Goal: Task Accomplishment & Management: Manage account settings

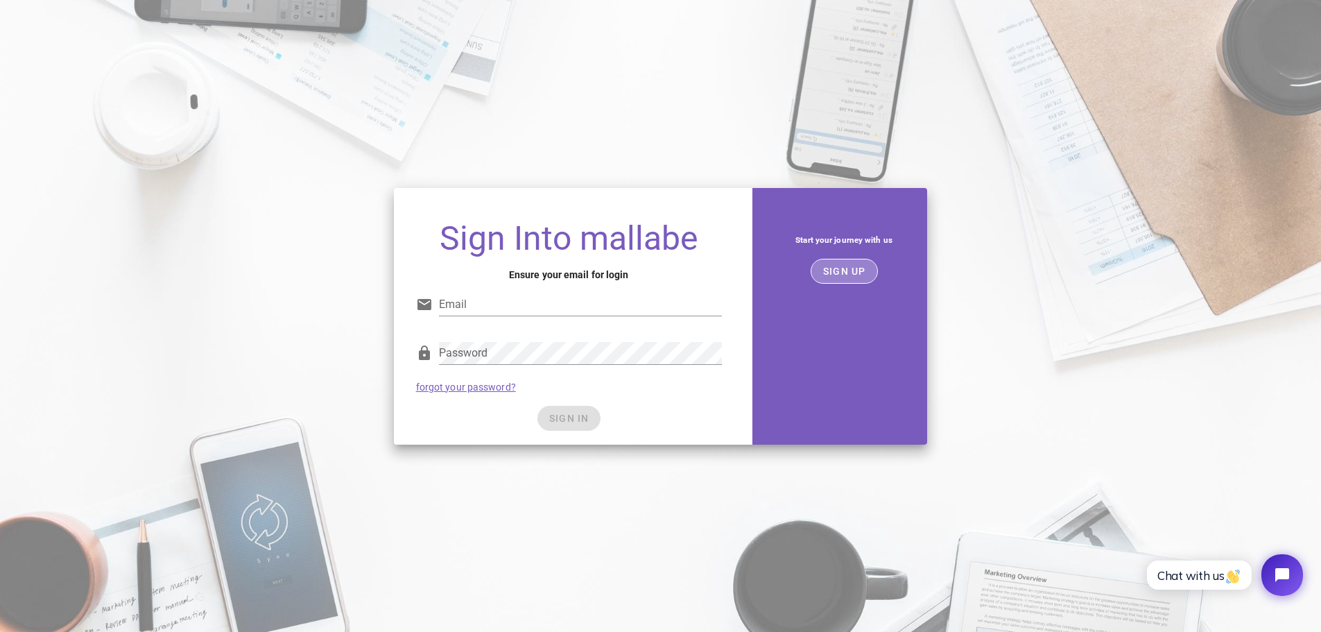
click at [856, 268] on span "SIGN UP" at bounding box center [845, 271] width 44 height 11
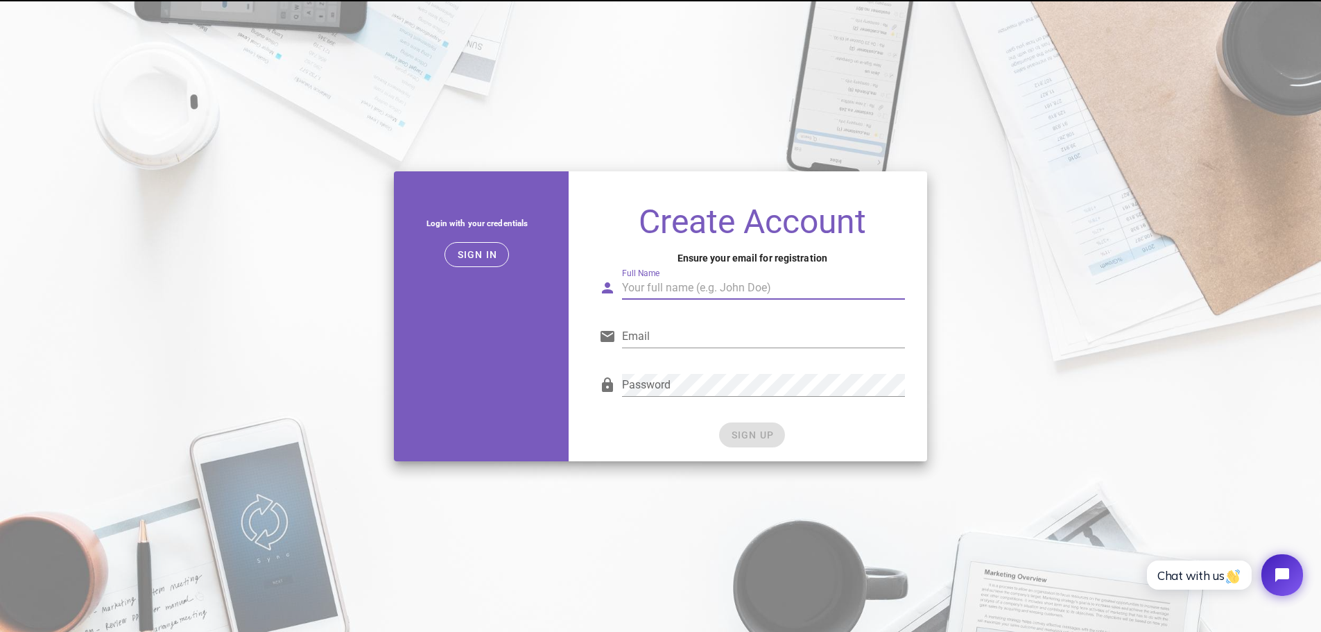
click at [673, 289] on input "Full Name" at bounding box center [763, 288] width 283 height 22
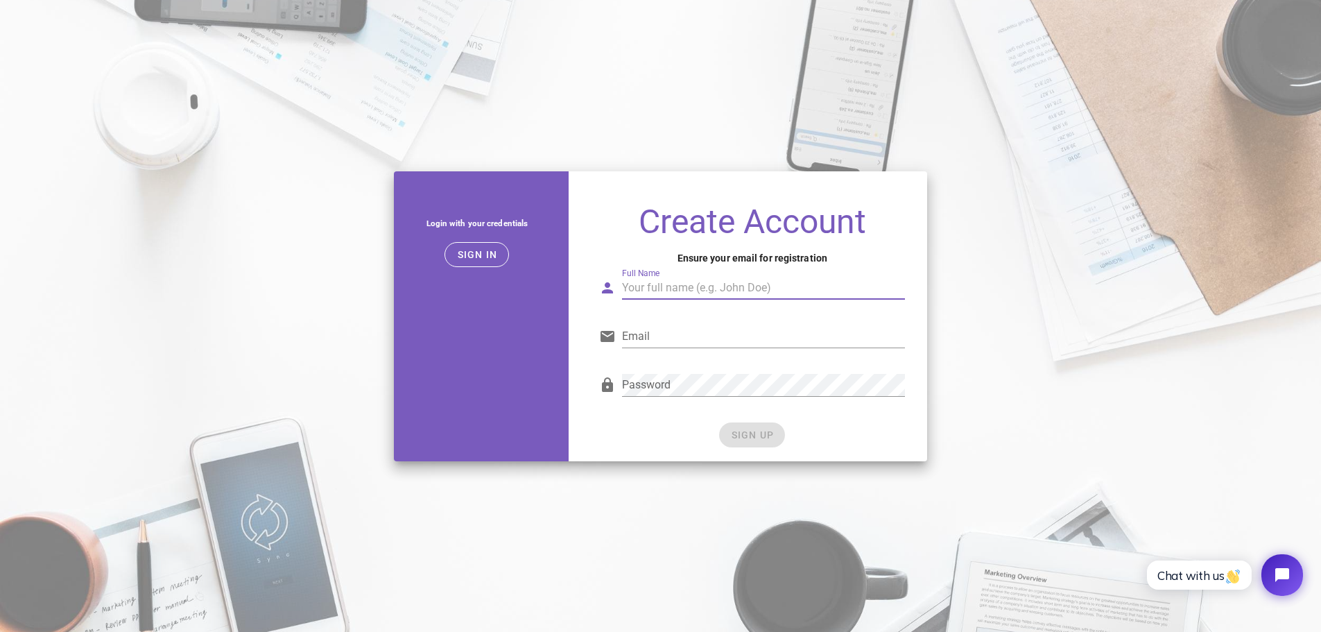
click at [673, 289] on input "Full Name" at bounding box center [763, 288] width 283 height 22
drag, startPoint x: 676, startPoint y: 316, endPoint x: 669, endPoint y: 345, distance: 30.6
click at [676, 316] on div "Email" at bounding box center [752, 338] width 323 height 49
click at [671, 336] on input "Email" at bounding box center [763, 336] width 283 height 22
paste input "waraporn150000@gmail.com"
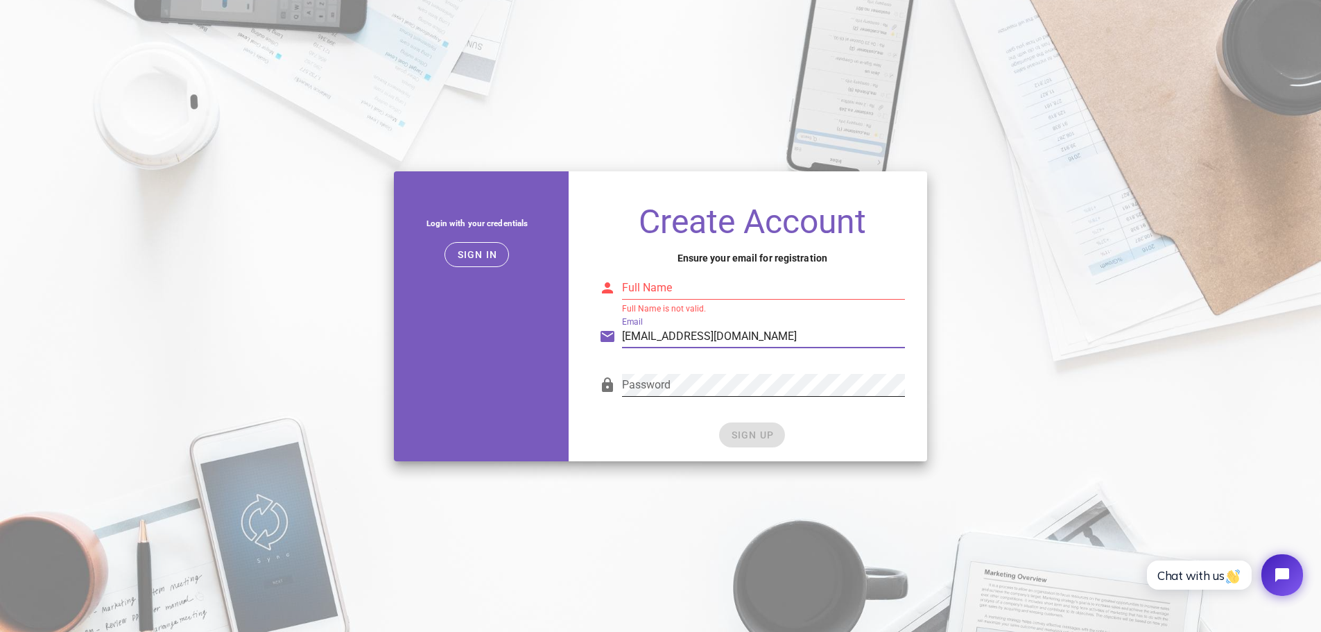
click at [663, 377] on div "Password" at bounding box center [763, 385] width 283 height 22
click at [736, 343] on input "waraporn150000@gmail.com" at bounding box center [763, 336] width 283 height 22
paste input "suksanban1992"
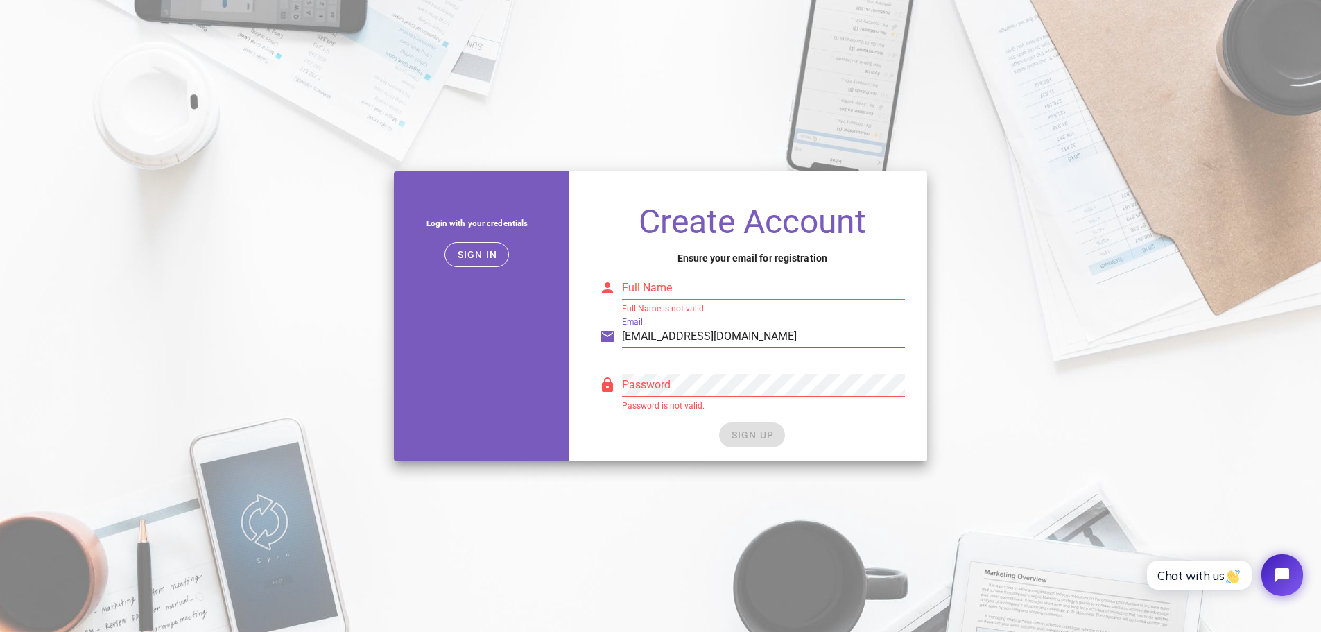
type input "suksanban1992@gmail.com"
click at [706, 395] on div "Password" at bounding box center [763, 385] width 283 height 22
click at [664, 288] on input "Full Name" at bounding box center [763, 288] width 283 height 22
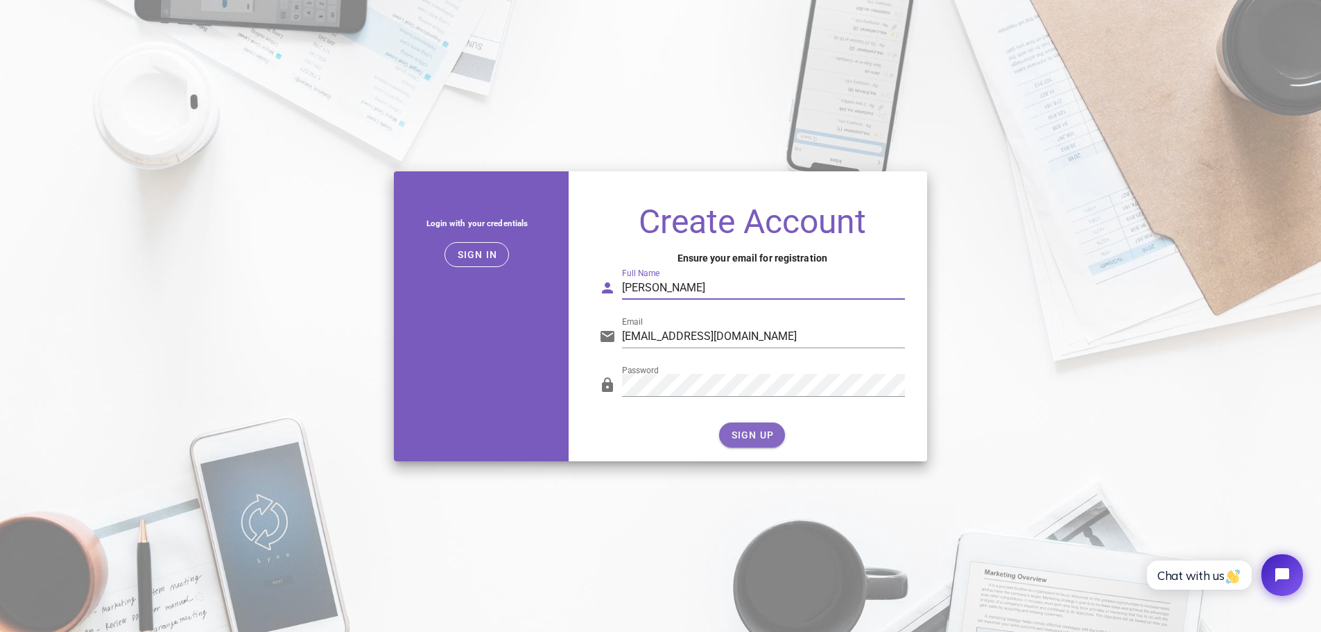
type input "Niran Tha"
click at [735, 426] on button "SIGN UP" at bounding box center [752, 434] width 66 height 25
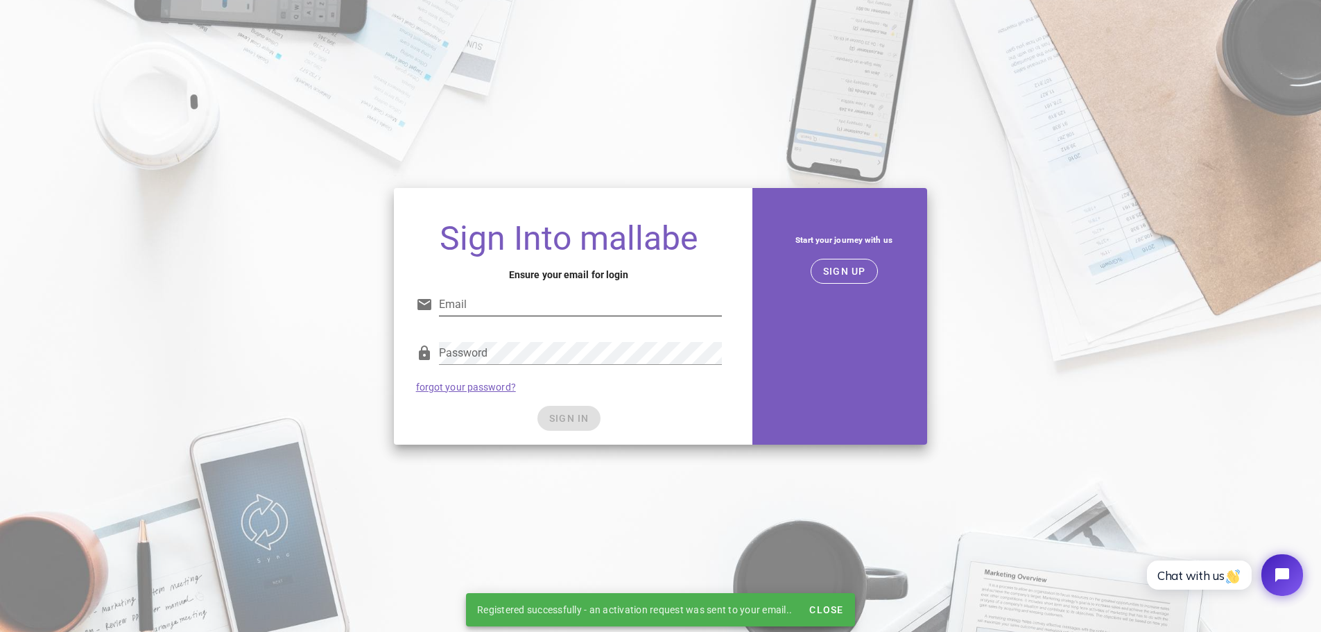
click at [533, 291] on div "Email" at bounding box center [569, 308] width 306 height 46
click at [526, 303] on input "Email" at bounding box center [580, 304] width 283 height 22
type input "suksanban1992@gmail.com"
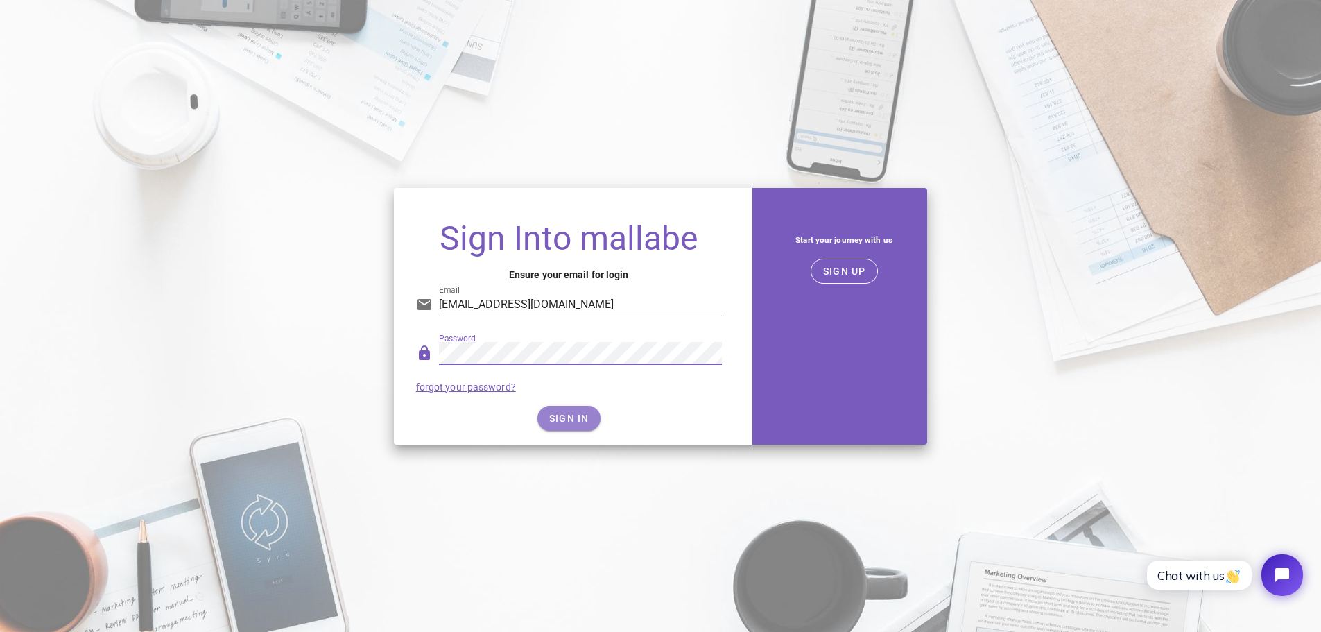
click at [551, 409] on button "SIGN IN" at bounding box center [569, 418] width 63 height 25
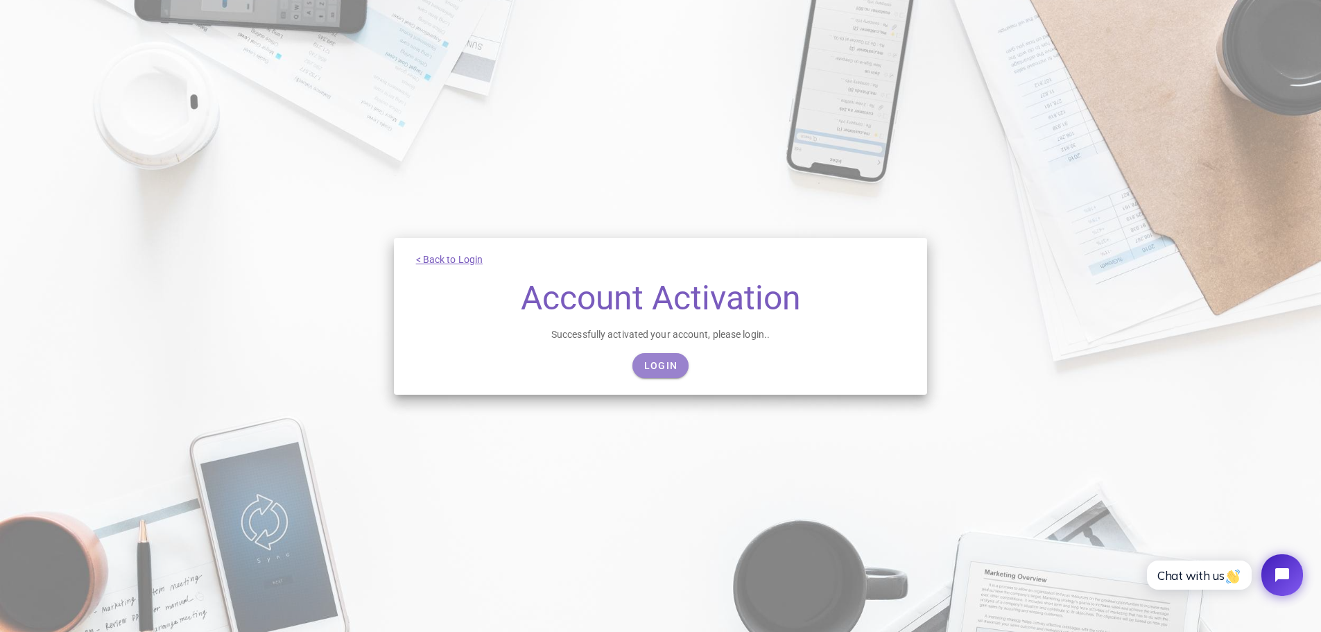
click at [669, 361] on span "Login" at bounding box center [661, 365] width 34 height 11
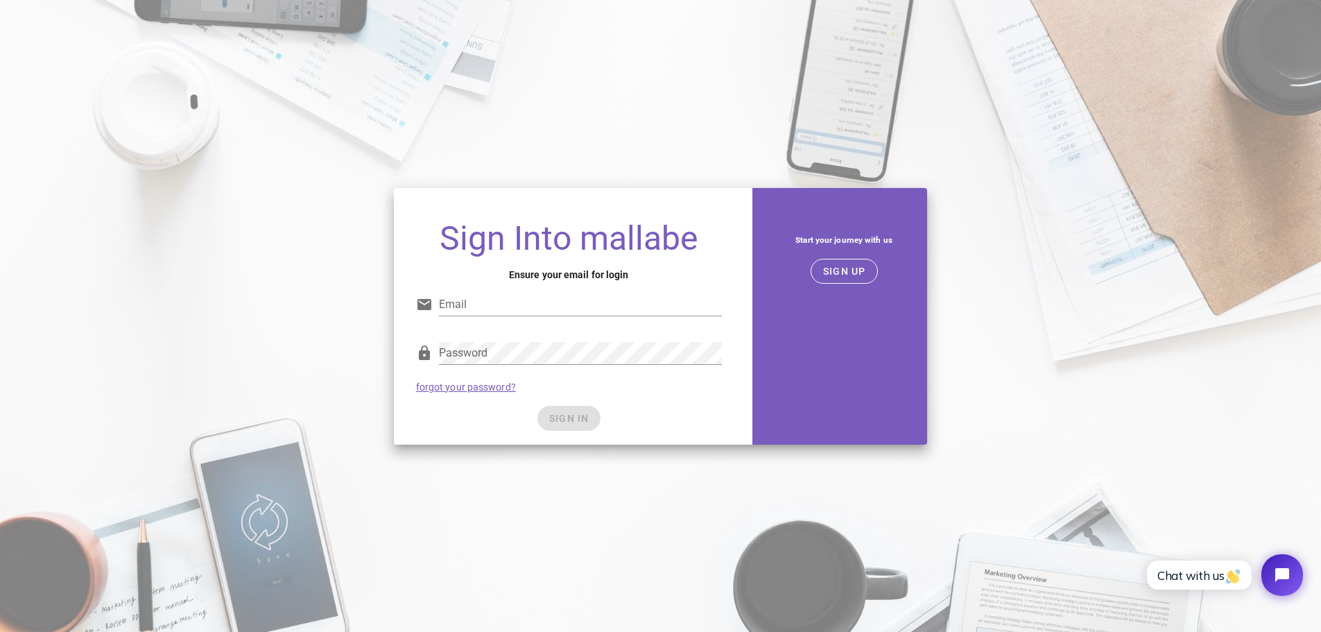
click at [531, 278] on div "Email" at bounding box center [569, 302] width 323 height 57
click at [534, 309] on input "Email" at bounding box center [580, 304] width 283 height 22
type input "[EMAIL_ADDRESS][DOMAIN_NAME]"
click at [495, 374] on div at bounding box center [580, 375] width 283 height 10
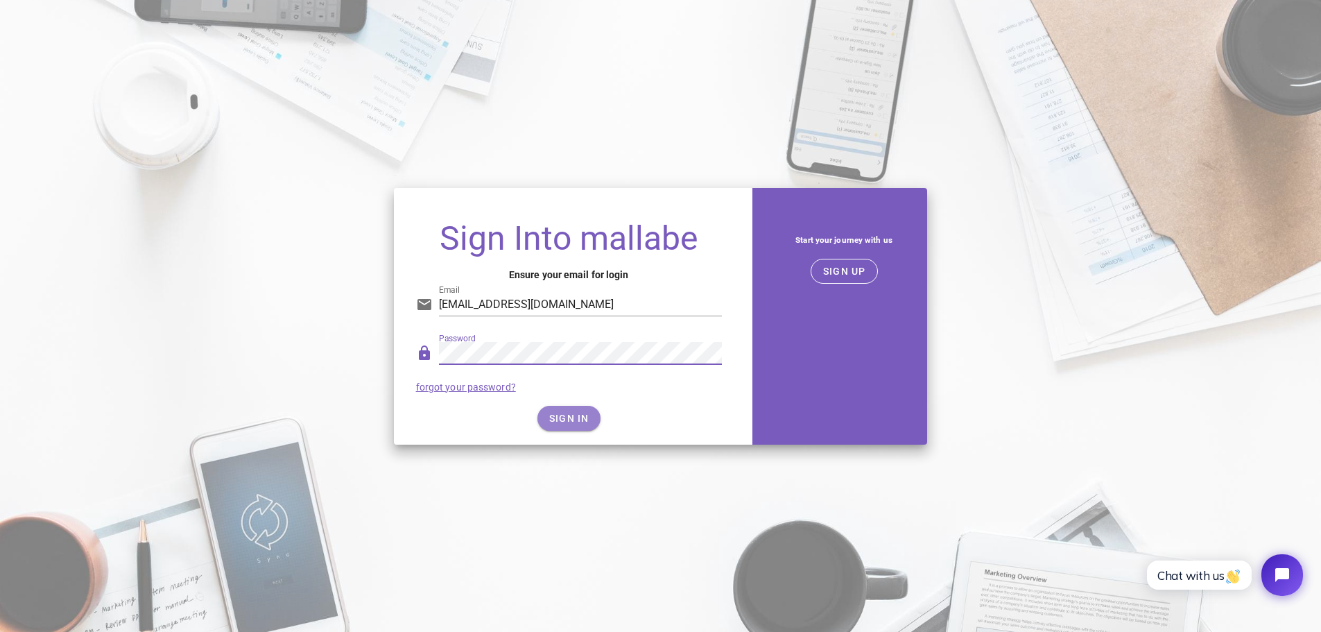
click at [570, 409] on button "SIGN IN" at bounding box center [569, 418] width 63 height 25
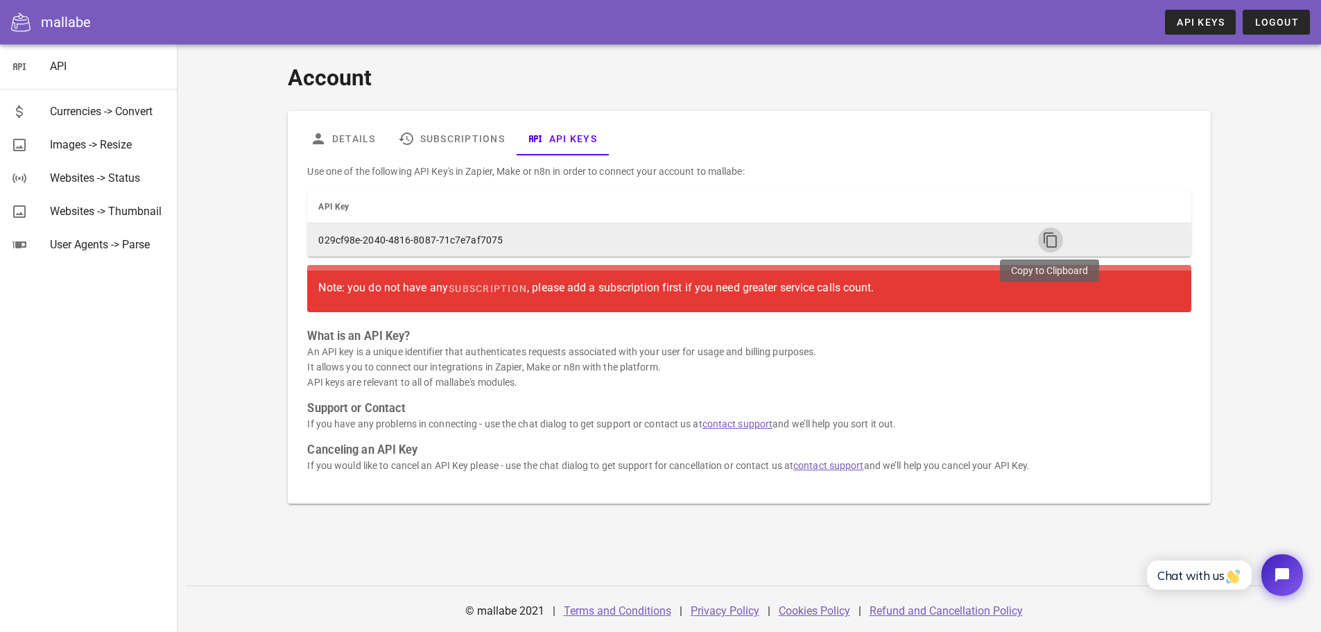
click at [1043, 234] on icon "button" at bounding box center [1051, 240] width 17 height 17
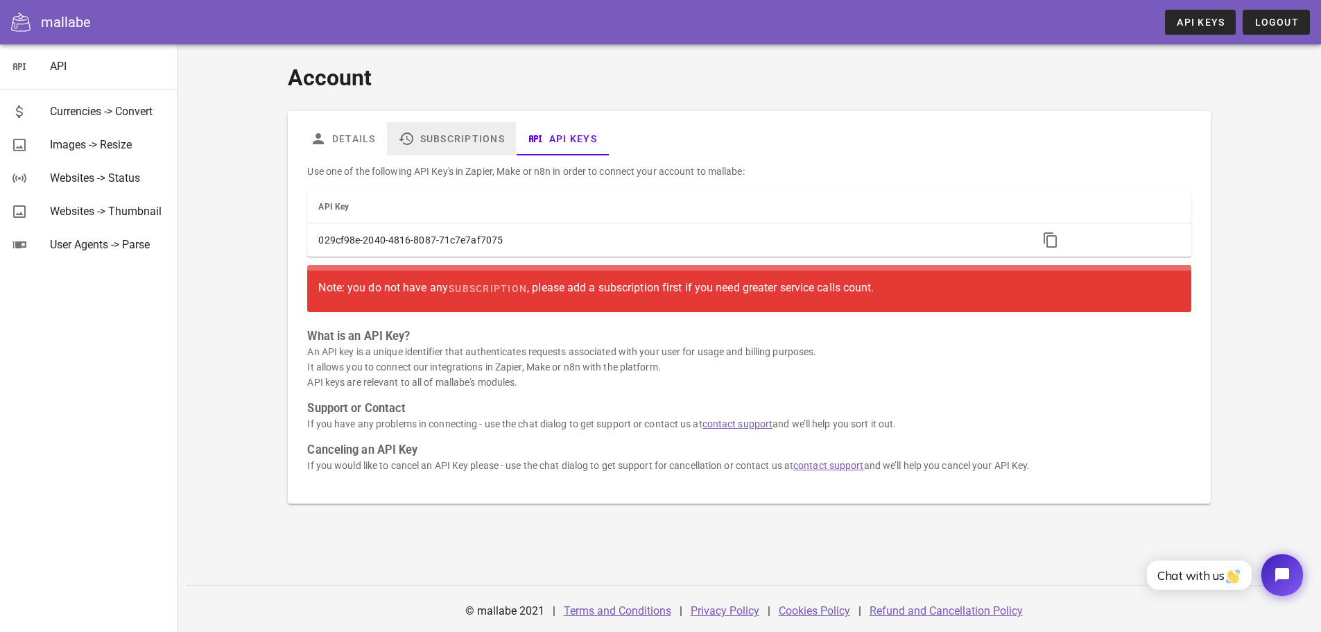
click at [437, 137] on link "Subscriptions" at bounding box center [451, 138] width 129 height 33
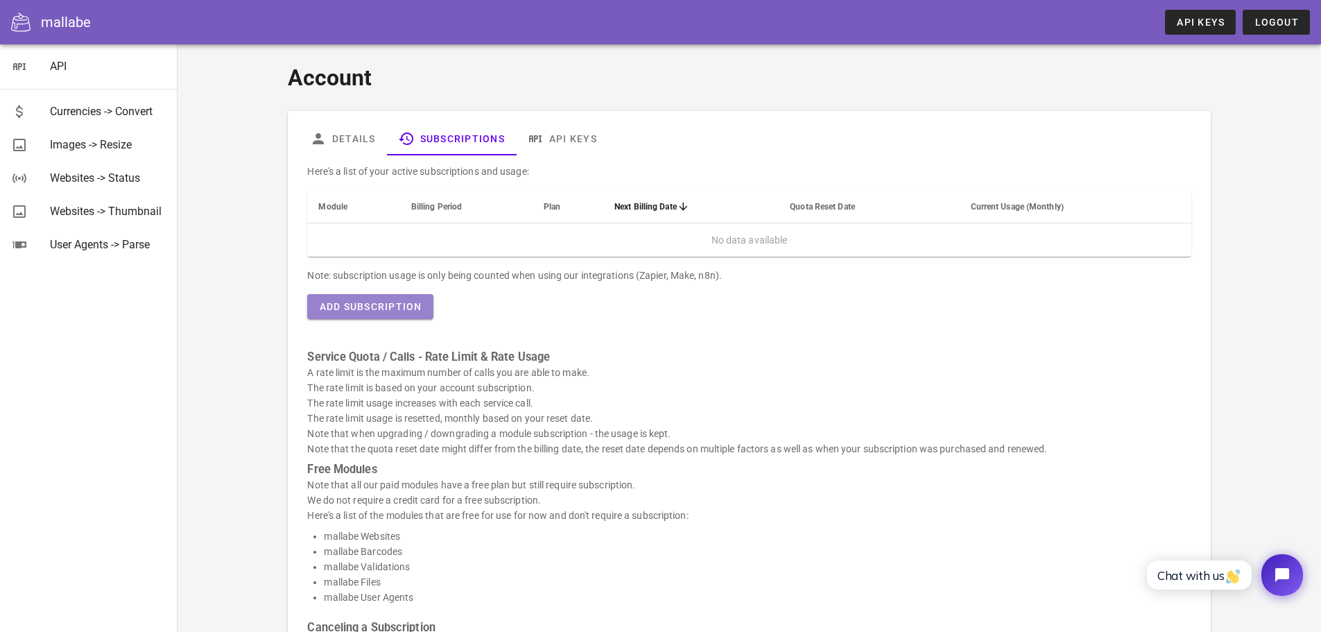
click at [397, 302] on span "Add Subscription" at bounding box center [369, 306] width 103 height 11
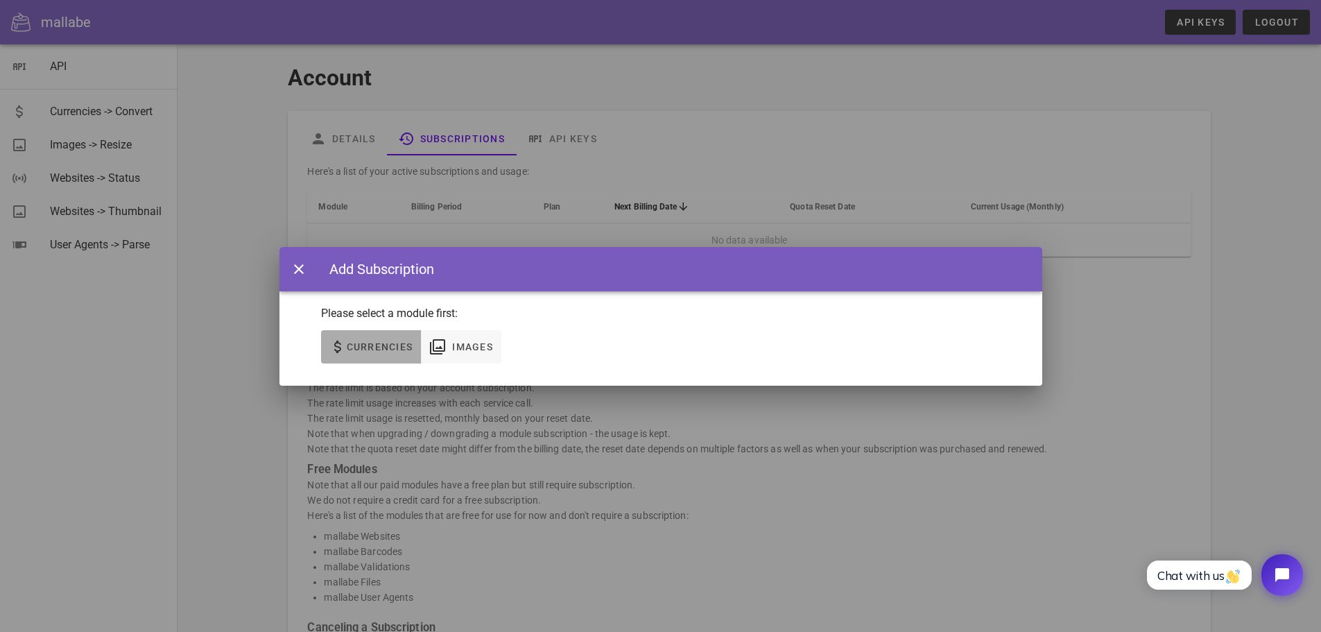
click at [378, 347] on span "Currencies" at bounding box center [379, 346] width 67 height 11
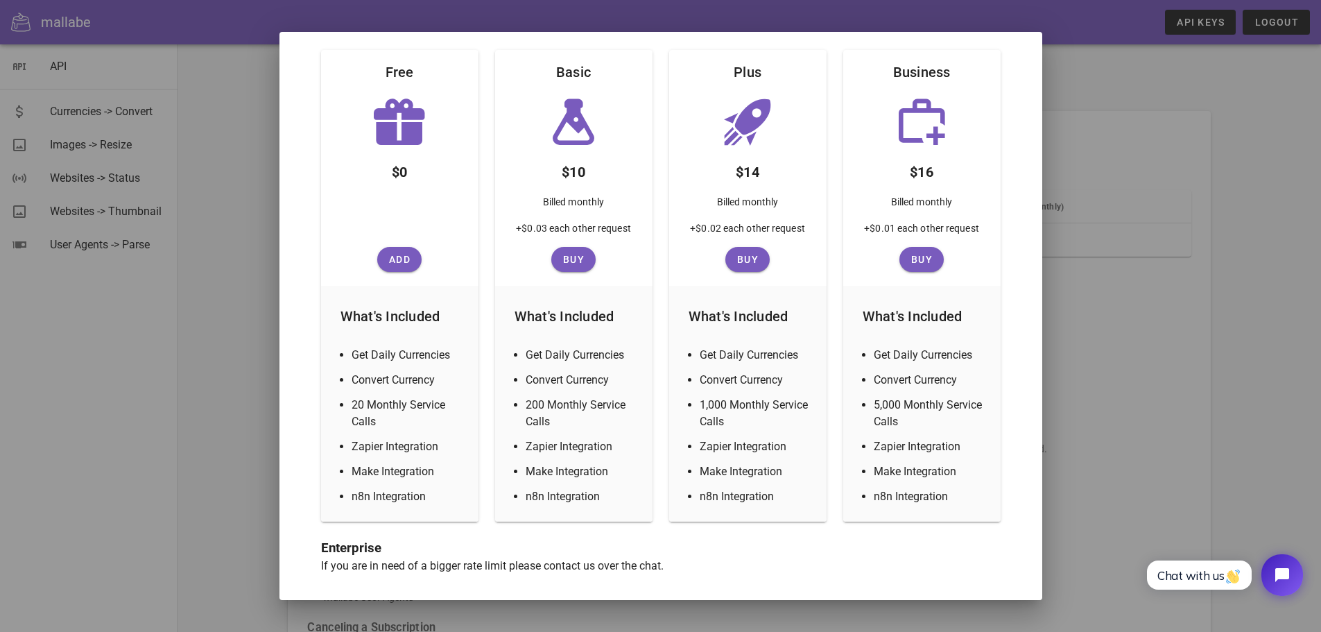
scroll to position [183, 0]
click at [185, 329] on div at bounding box center [660, 316] width 1321 height 632
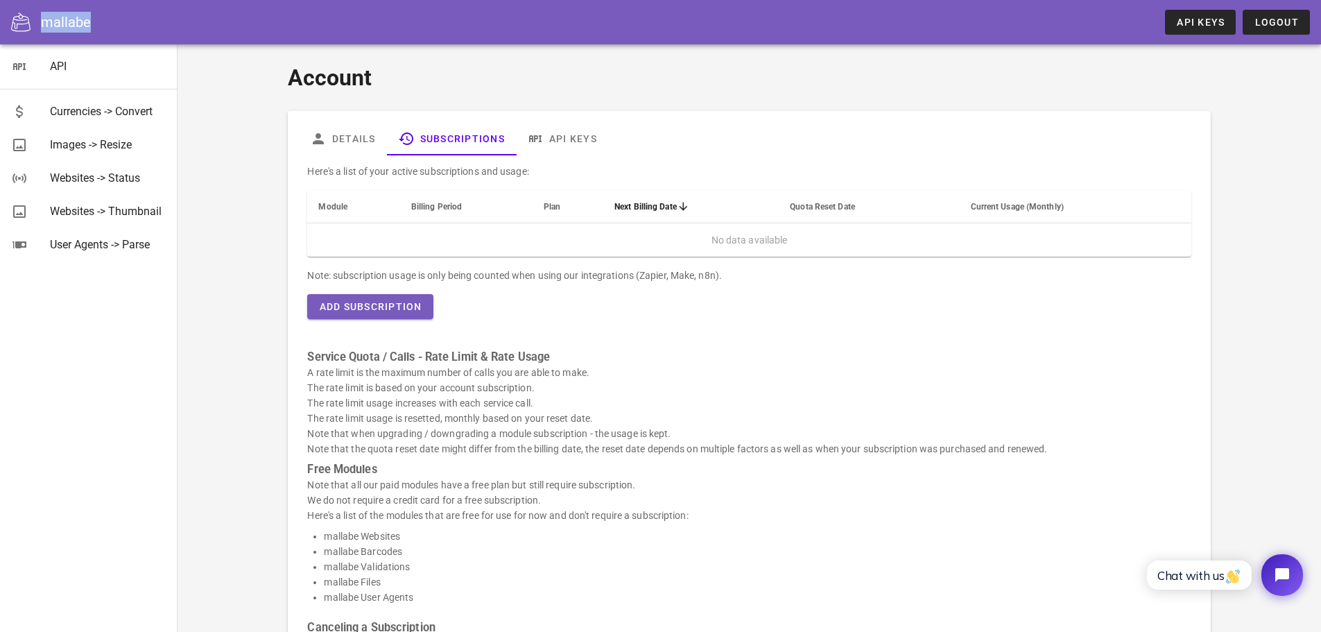
drag, startPoint x: 44, startPoint y: 19, endPoint x: 96, endPoint y: 26, distance: 53.2
click at [96, 26] on div "mallabe API Keys Logout" at bounding box center [660, 22] width 1321 height 44
copy div "mallabe"
